Goal: Find specific page/section: Find specific page/section

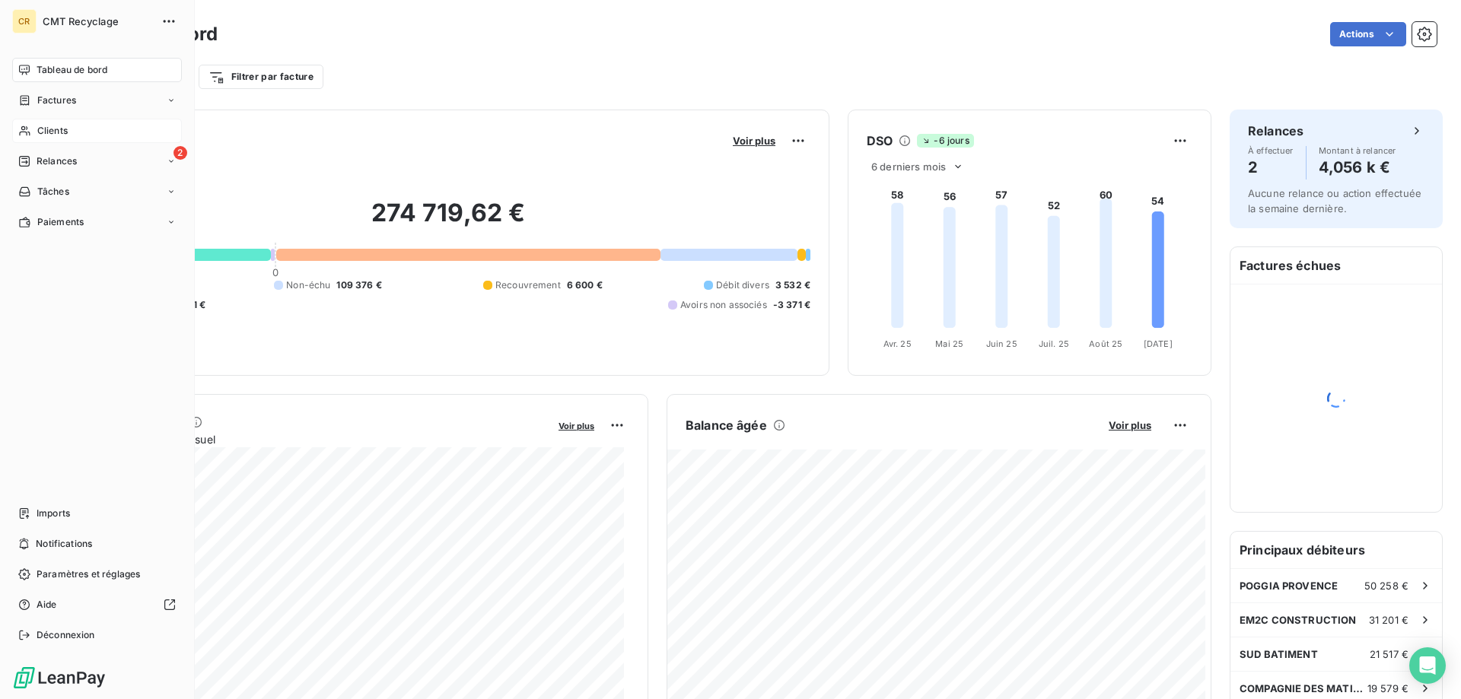
click at [21, 132] on icon at bounding box center [24, 131] width 11 height 10
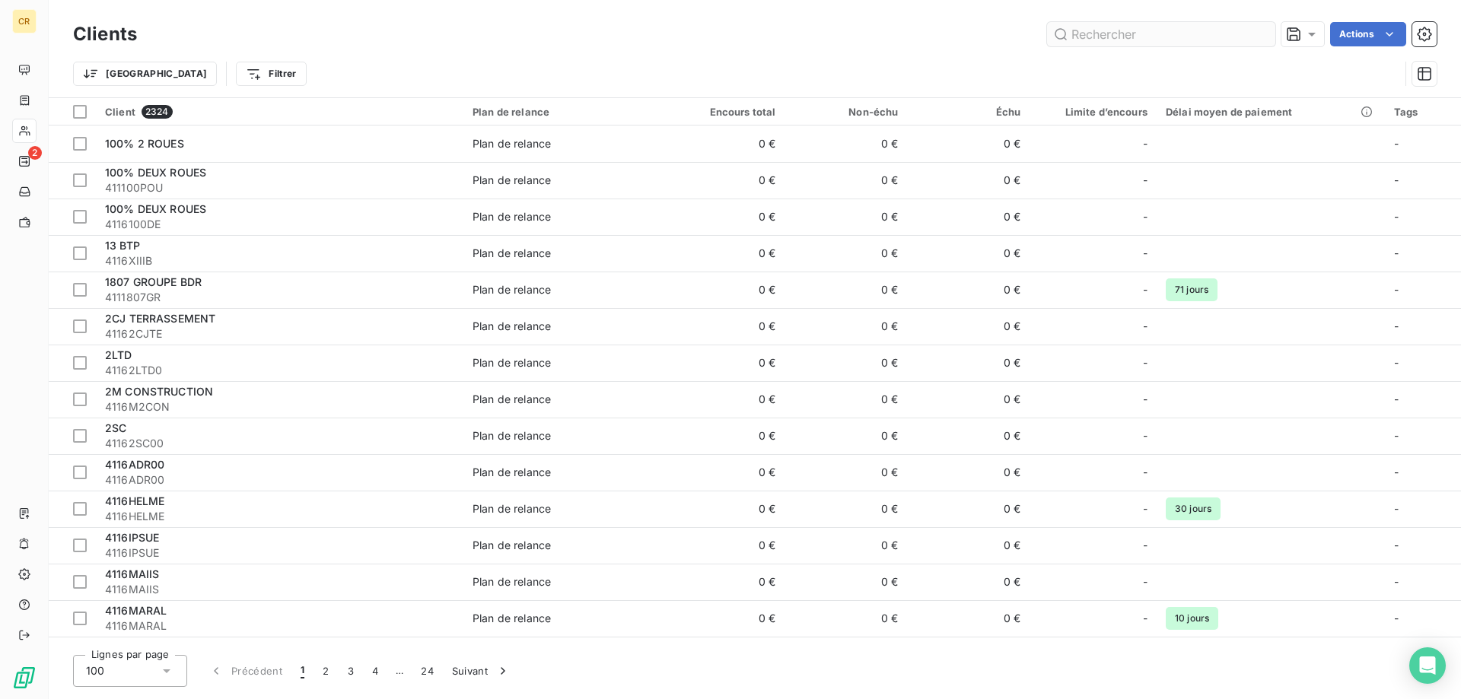
click at [1124, 40] on input "text" at bounding box center [1161, 34] width 228 height 24
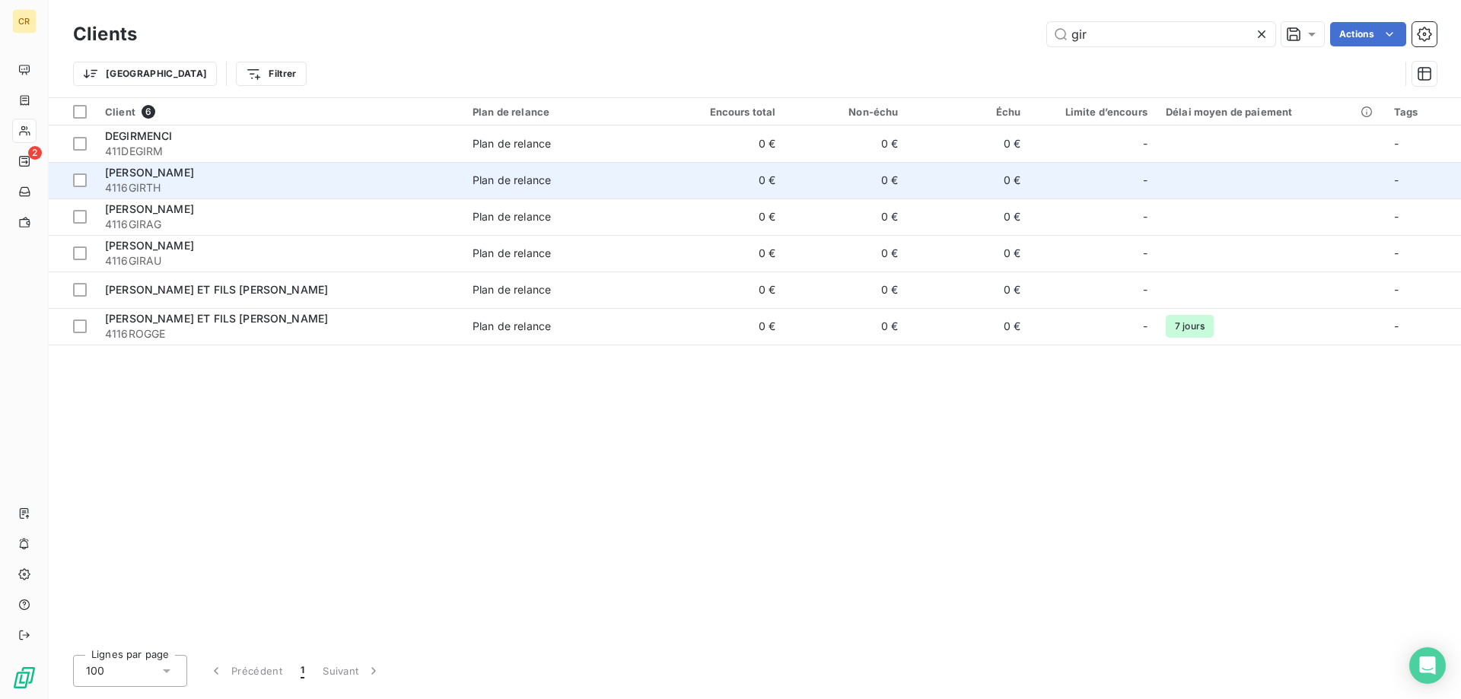
type input "gir"
click at [230, 183] on span "4116GIRTH" at bounding box center [279, 187] width 349 height 15
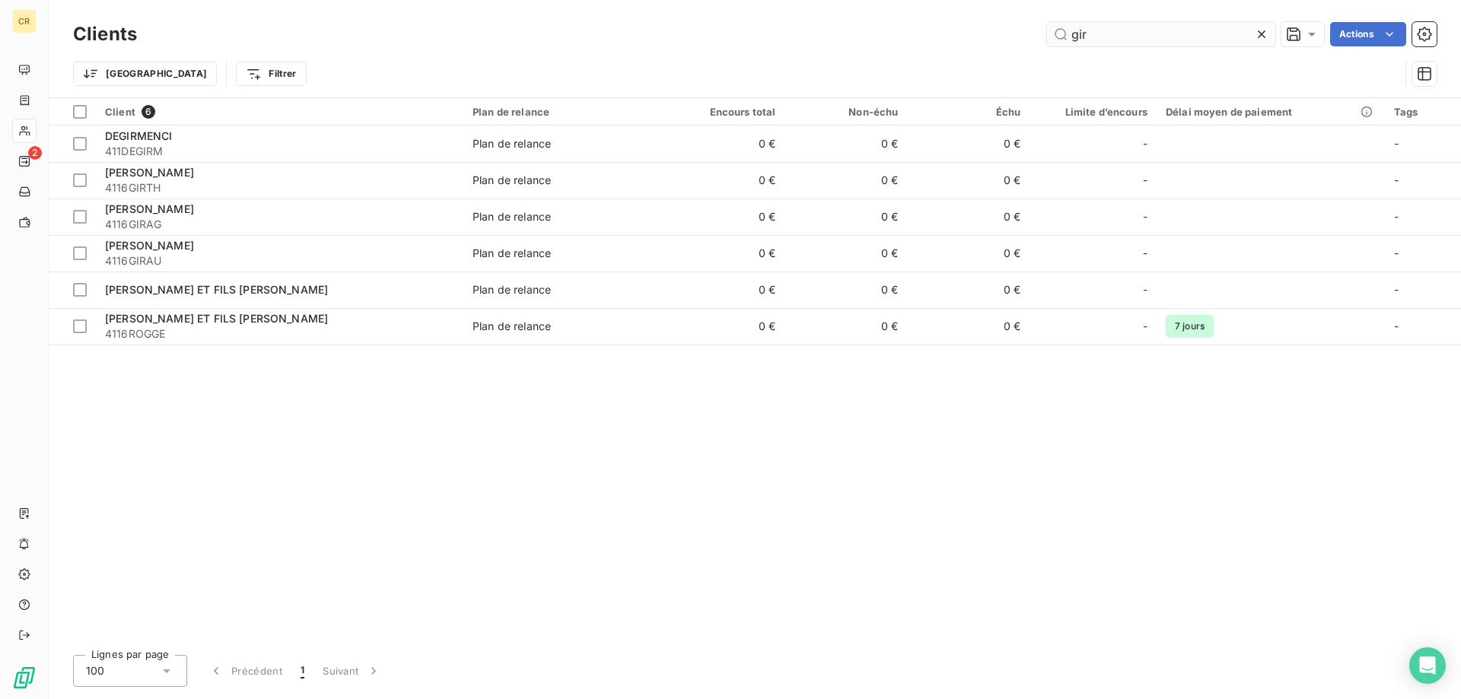
click at [1086, 37] on input "gir" at bounding box center [1161, 34] width 228 height 24
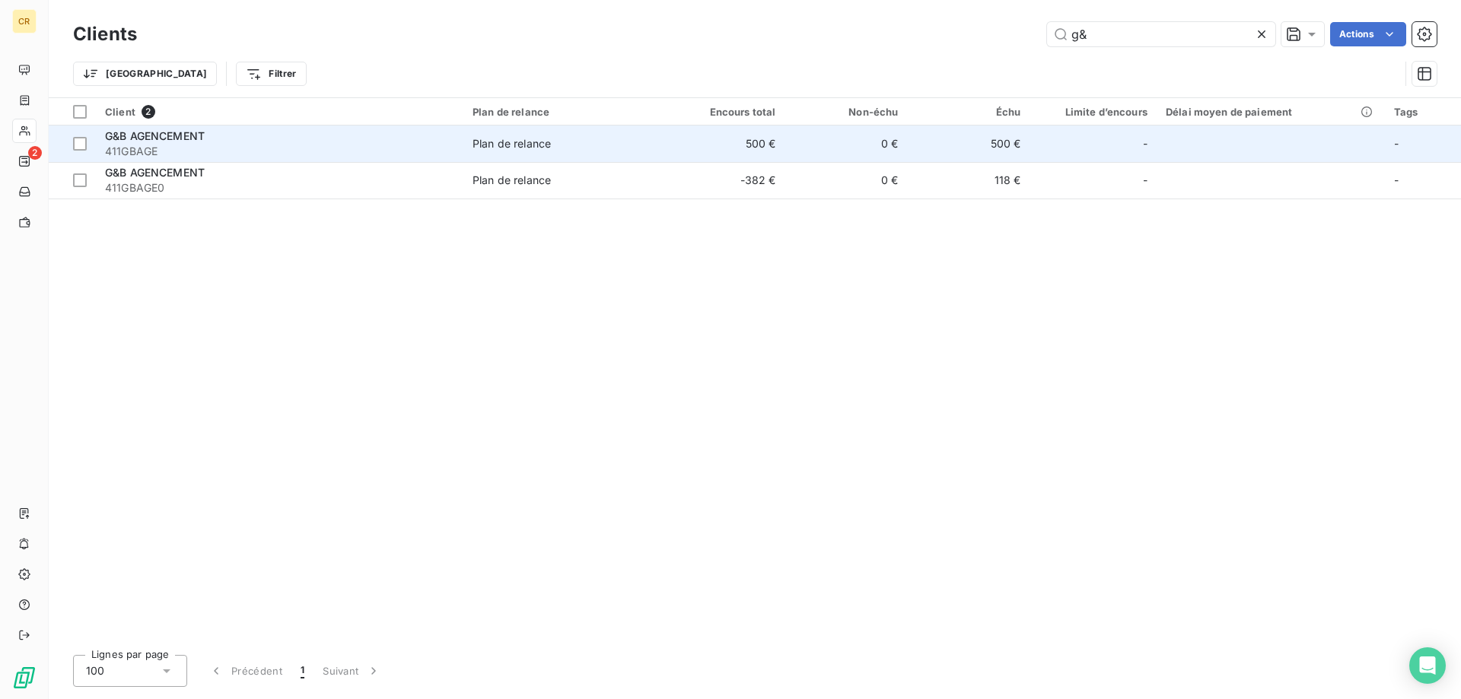
type input "g&"
click at [215, 150] on span "411GBAGE" at bounding box center [279, 151] width 349 height 15
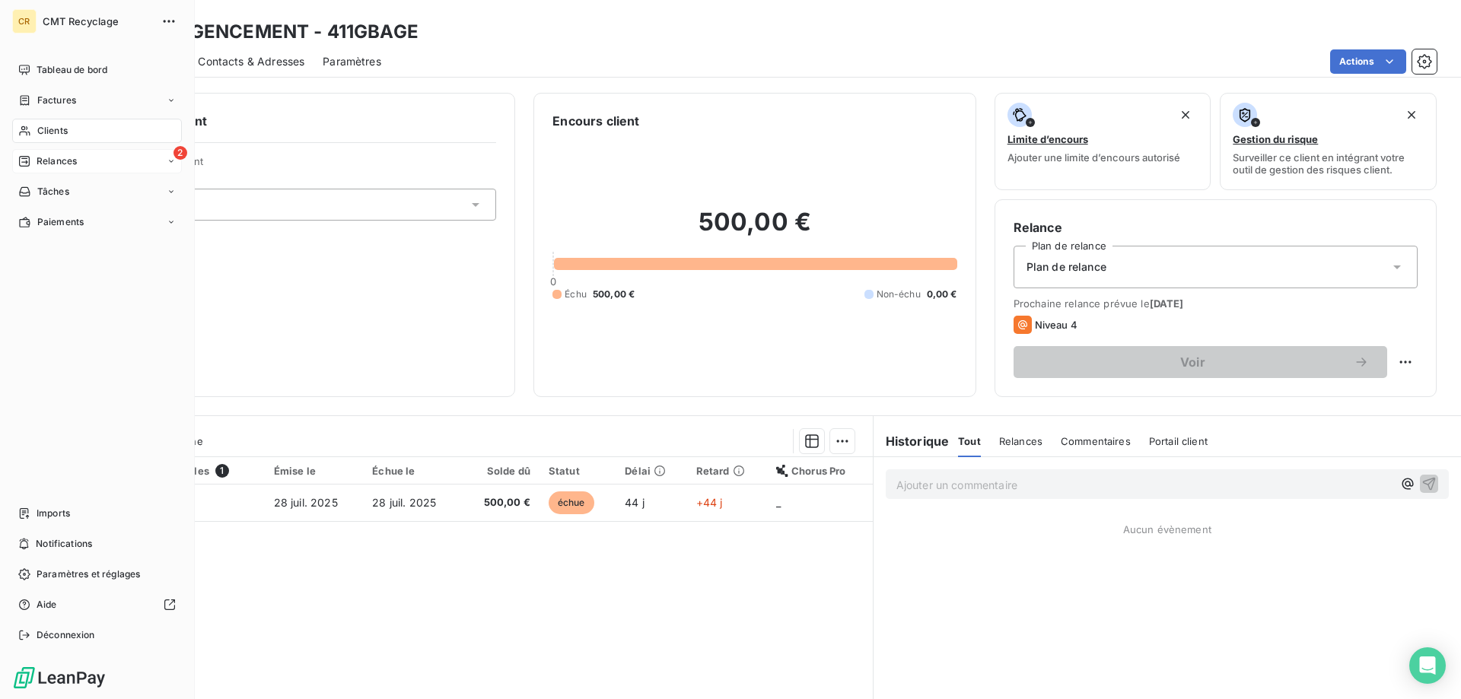
click at [65, 158] on span "Relances" at bounding box center [57, 161] width 40 height 14
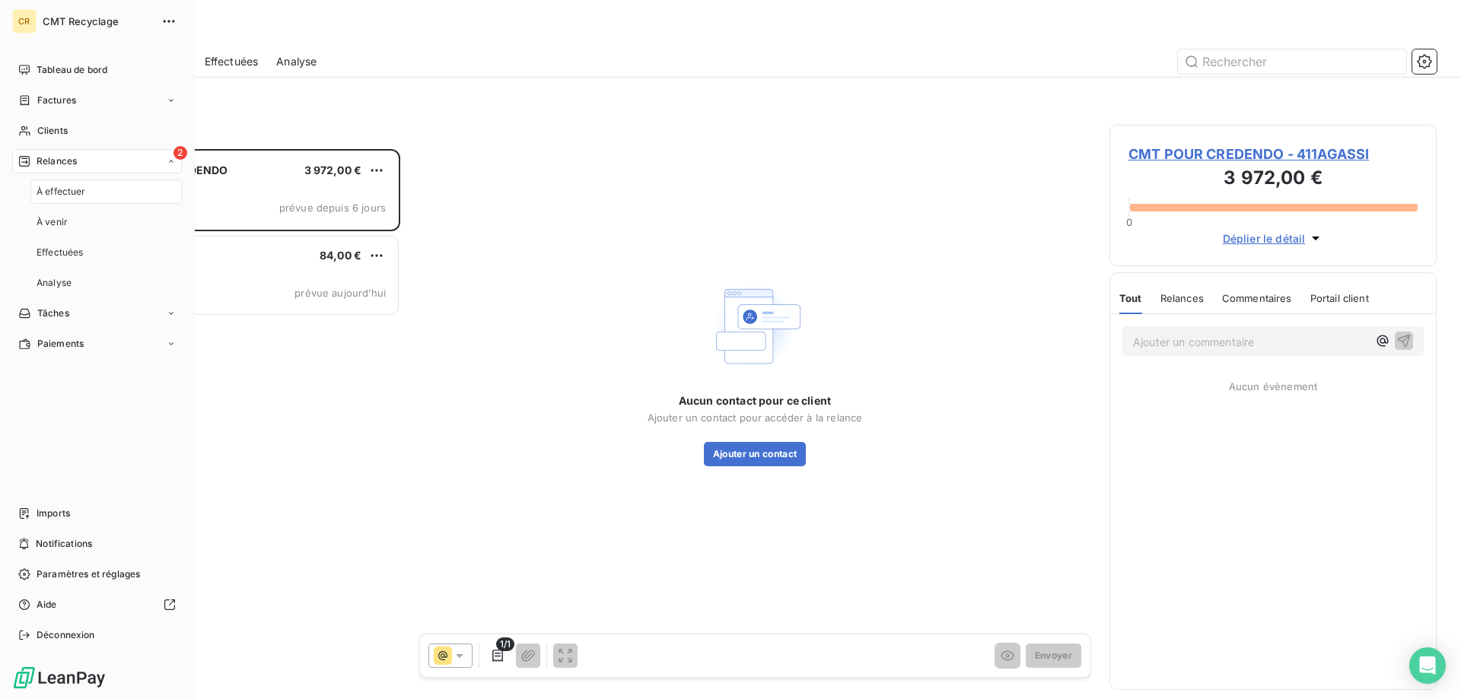
scroll to position [539, 316]
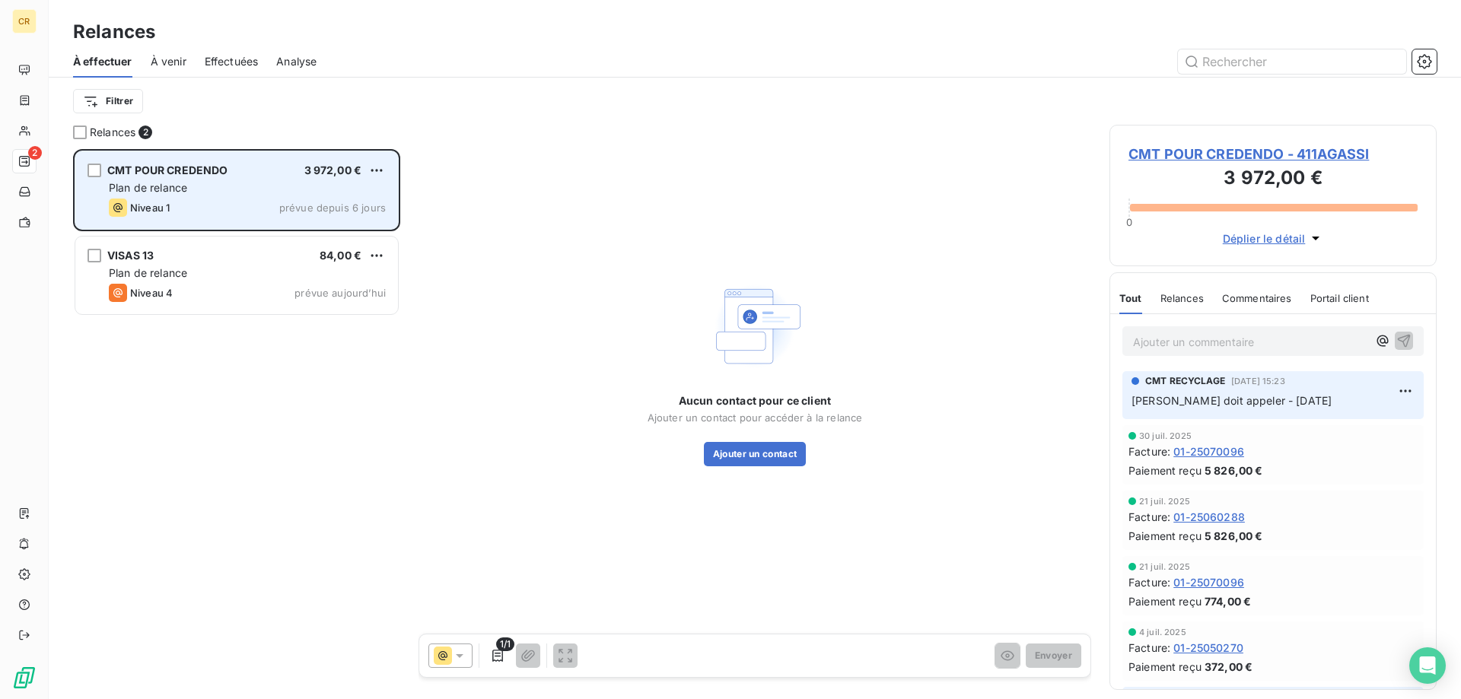
click at [375, 195] on div "Plan de relance" at bounding box center [247, 187] width 277 height 15
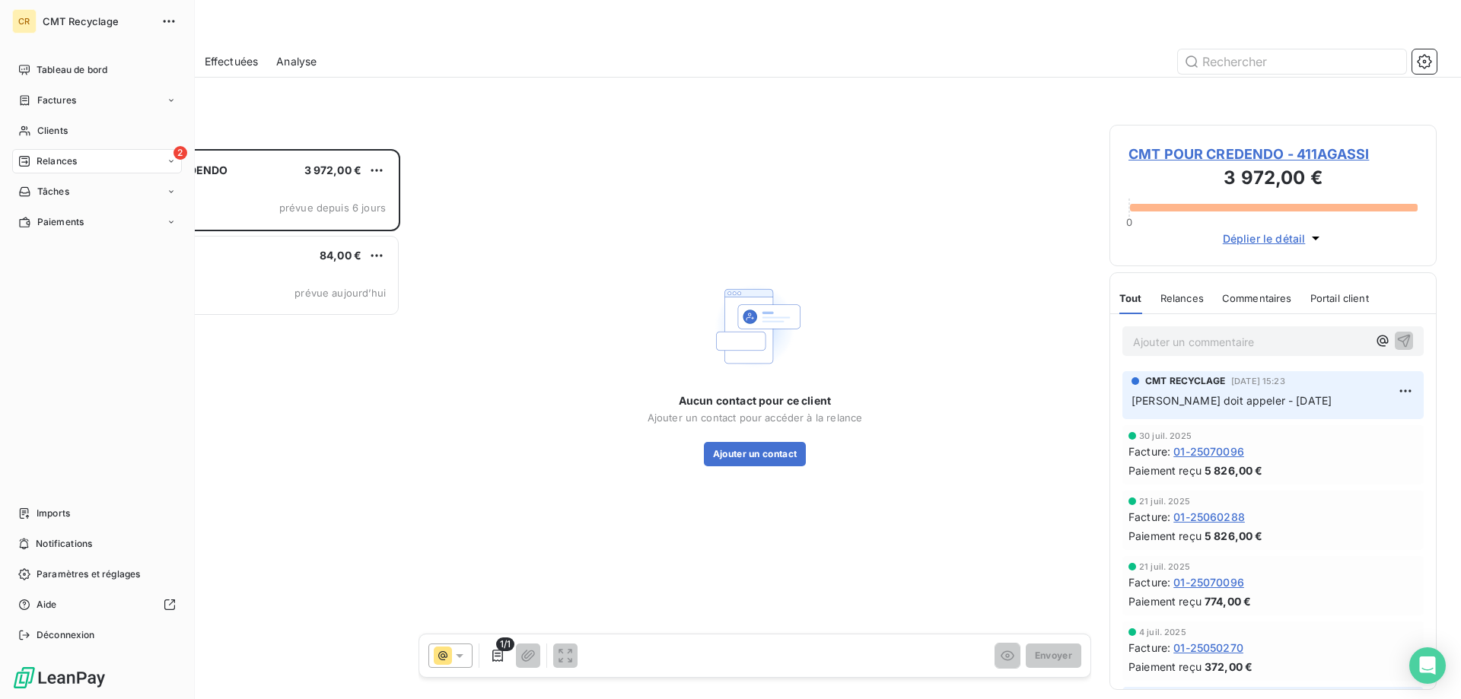
click at [62, 158] on span "Relances" at bounding box center [57, 161] width 40 height 14
click at [61, 128] on span "Clients" at bounding box center [52, 131] width 30 height 14
